Goal: Information Seeking & Learning: Learn about a topic

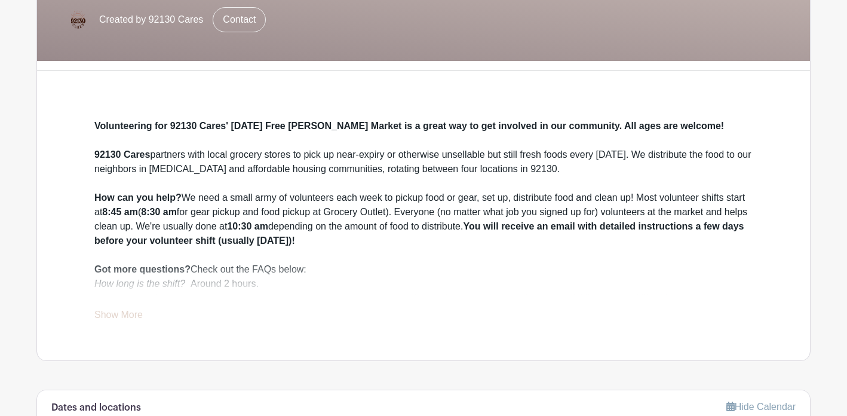
scroll to position [498, 0]
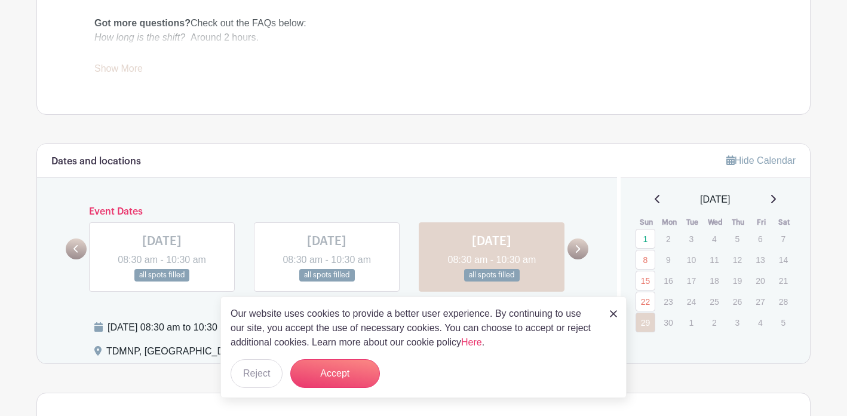
click at [614, 314] on img at bounding box center [613, 313] width 7 height 7
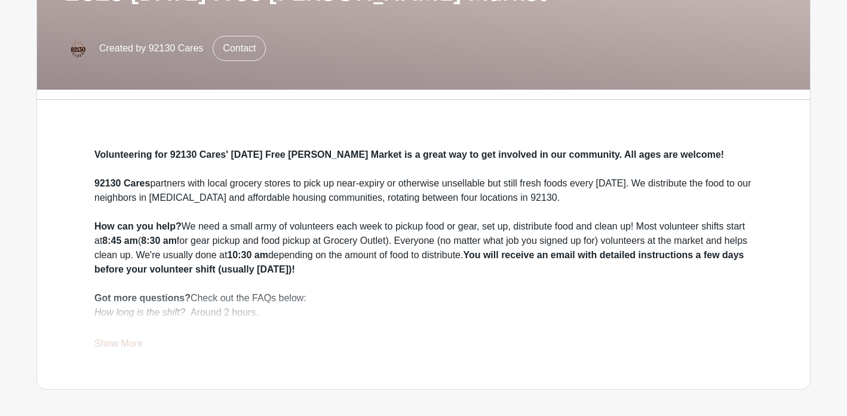
scroll to position [220, 0]
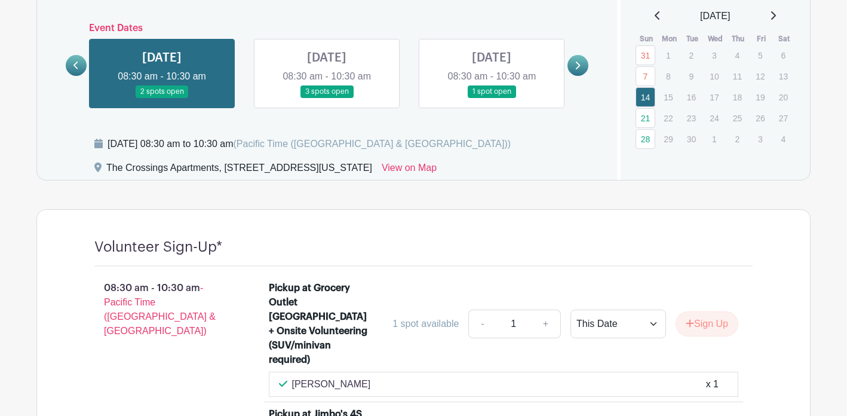
scroll to position [661, 0]
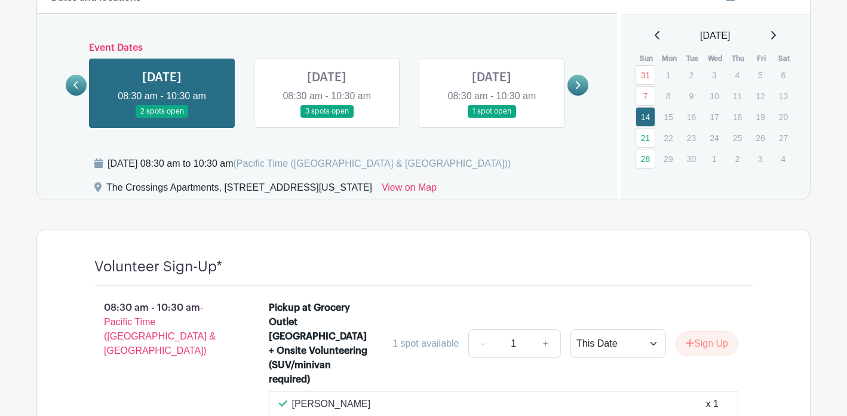
click at [327, 118] on link at bounding box center [327, 118] width 0 height 0
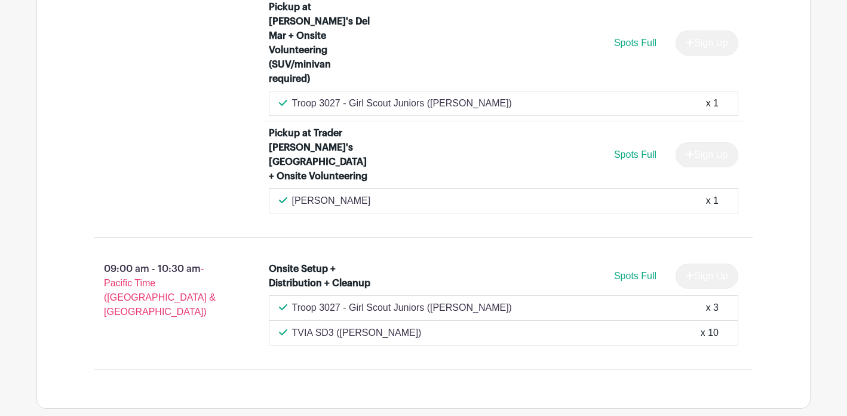
scroll to position [1652, 0]
